Goal: Information Seeking & Learning: Obtain resource

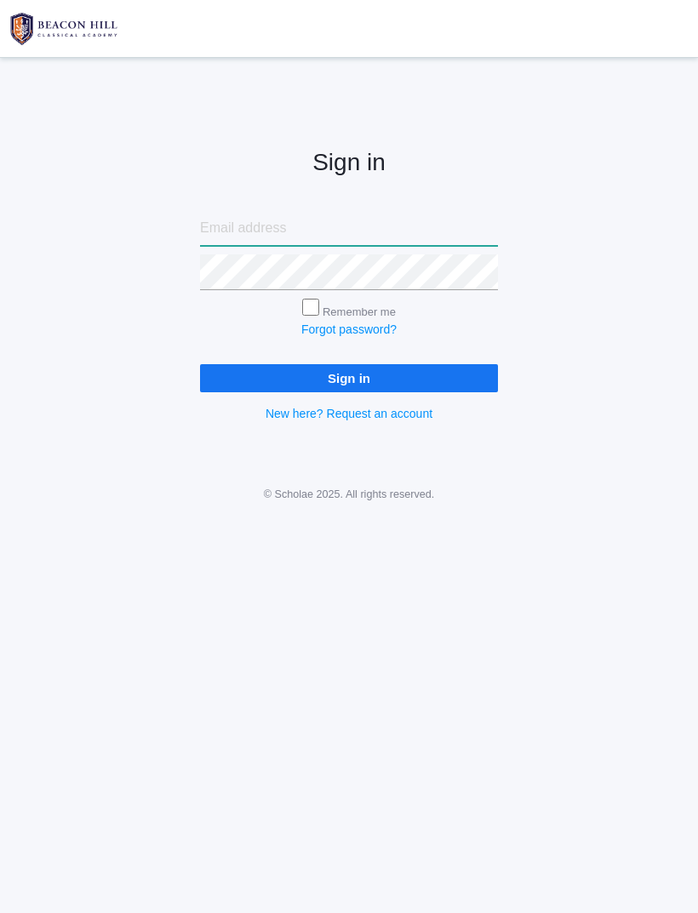
type input "[EMAIL_ADDRESS][DOMAIN_NAME]"
click at [349, 375] on input "Sign in" at bounding box center [349, 378] width 298 height 28
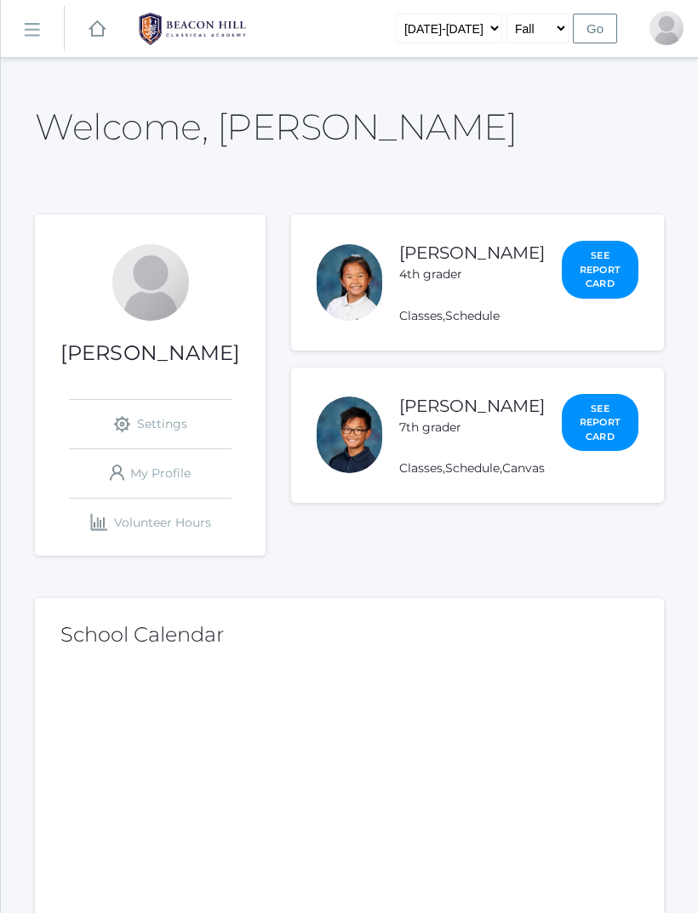
click at [312, 302] on div "Christine Lau icons/ui/navigation/settings Created with Sketch. Settings icons/…" at bounding box center [349, 384] width 629 height 340
click at [499, 323] on link "Schedule" at bounding box center [472, 315] width 54 height 15
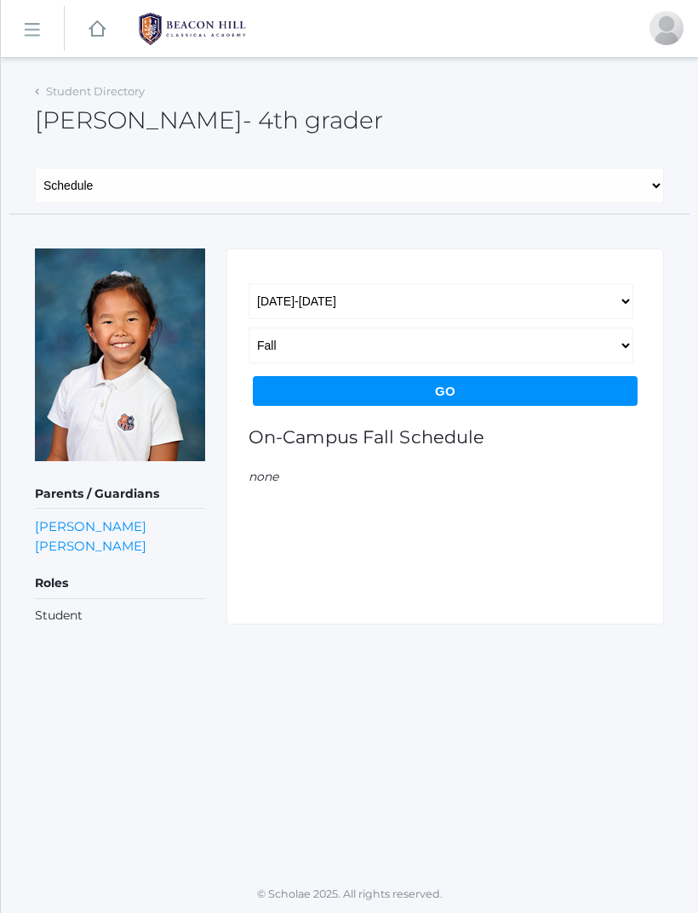
click at [400, 342] on select "Fall Spring" at bounding box center [440, 346] width 385 height 36
click at [397, 180] on select "General Family Lesson Plans Attendance Contacts Classes Schedule Grades Medical" at bounding box center [349, 186] width 629 height 36
click at [370, 189] on select "General Family Lesson Plans Attendance Contacts Classes Schedule Grades Medical" at bounding box center [349, 186] width 629 height 36
select select "/students/2637/lesson-plans"
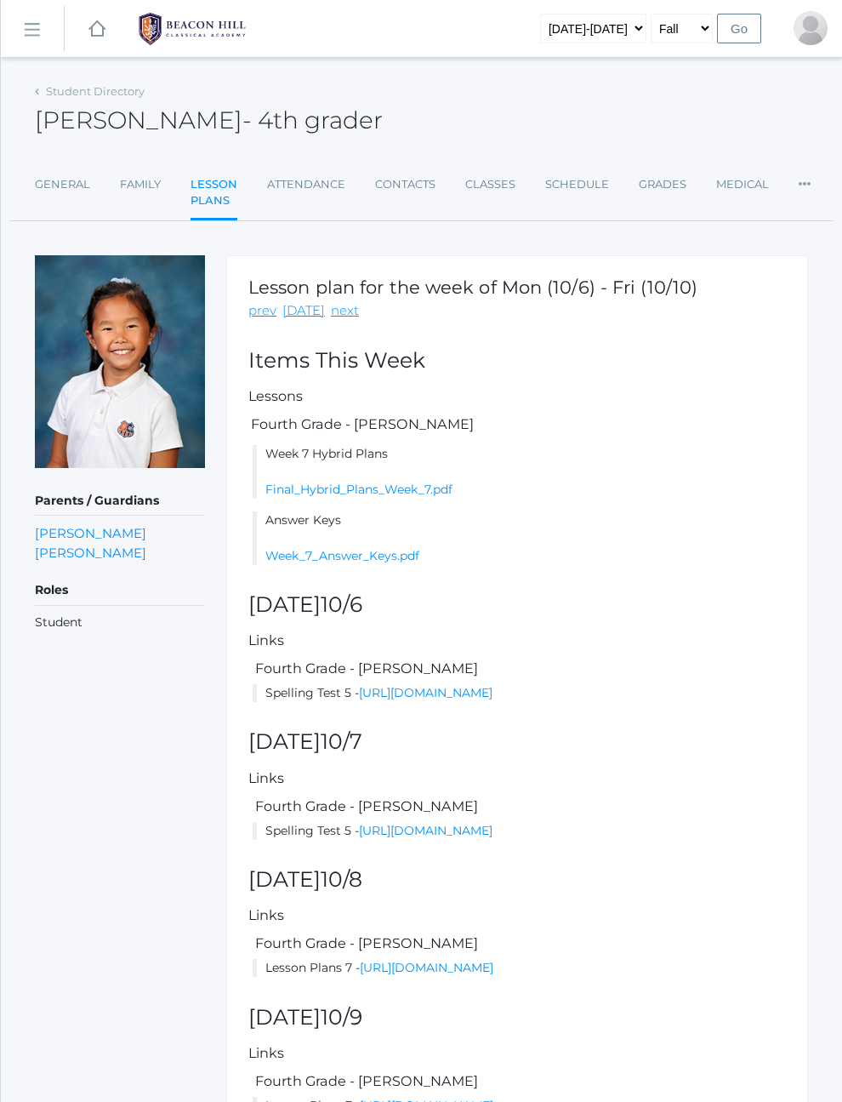
click at [430, 488] on link "Final_Hybrid_Plans_Week_7.pdf" at bounding box center [358, 489] width 187 height 15
click at [398, 556] on link "Week_7_Answer_Keys.pdf" at bounding box center [342, 555] width 154 height 15
click at [442, 489] on link "Final_Hybrid_Plans_Week_7.pdf" at bounding box center [358, 489] width 187 height 15
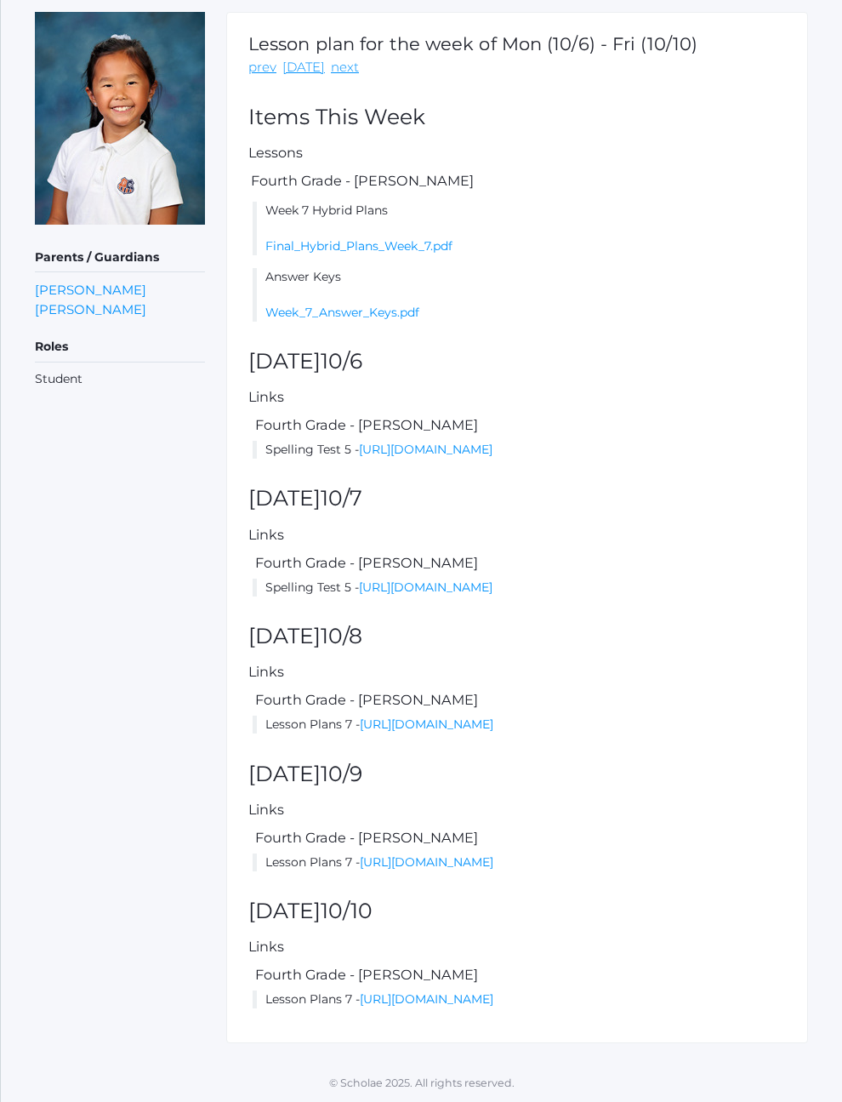
scroll to position [329, 0]
click at [493, 442] on link "[URL][DOMAIN_NAME]" at bounding box center [426, 449] width 134 height 15
